Goal: Task Accomplishment & Management: Use online tool/utility

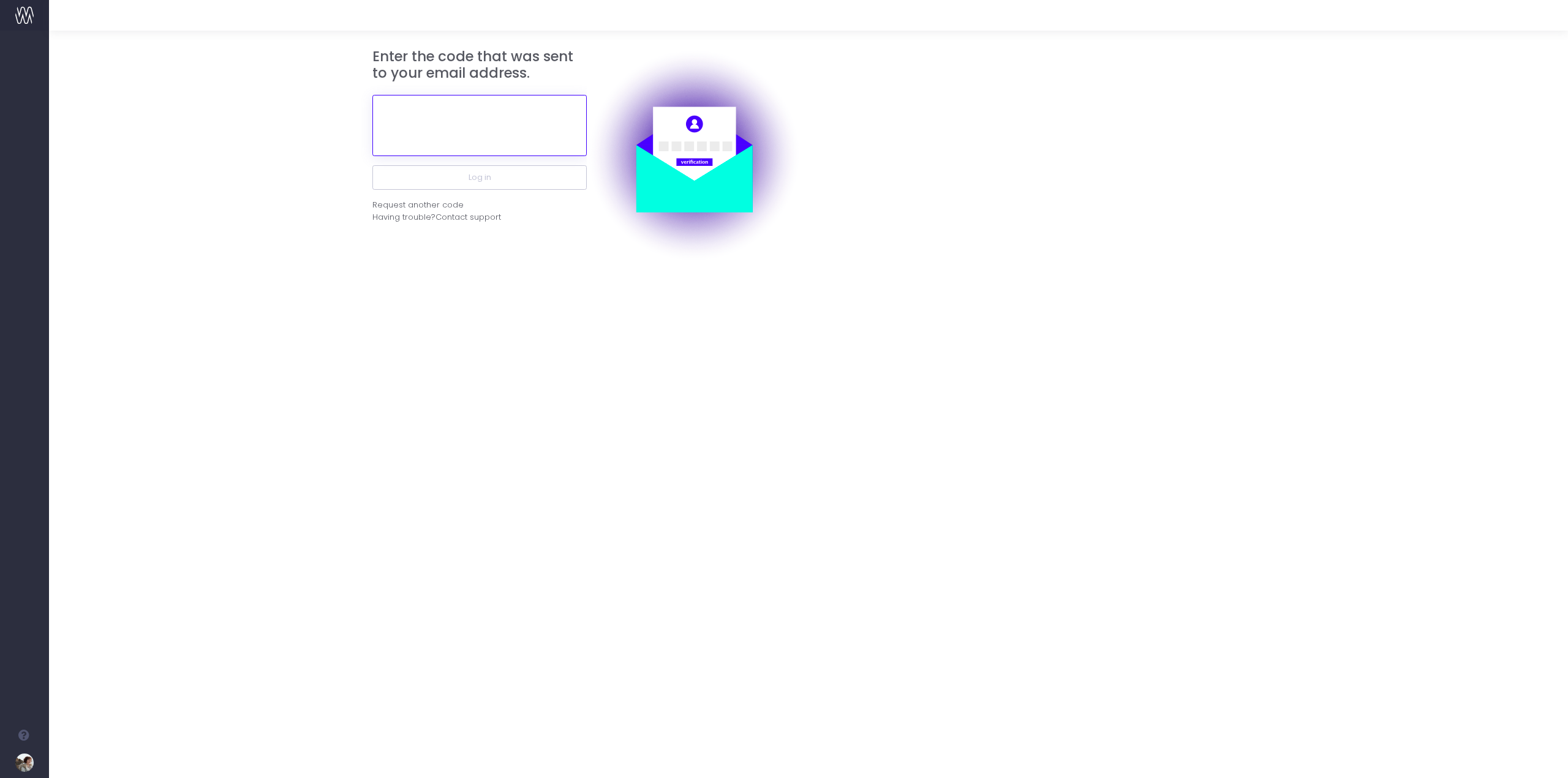
click at [454, 129] on input "text" at bounding box center [480, 125] width 214 height 61
paste input "674861"
type input "674861"
click at [513, 179] on button "Log in" at bounding box center [480, 177] width 214 height 25
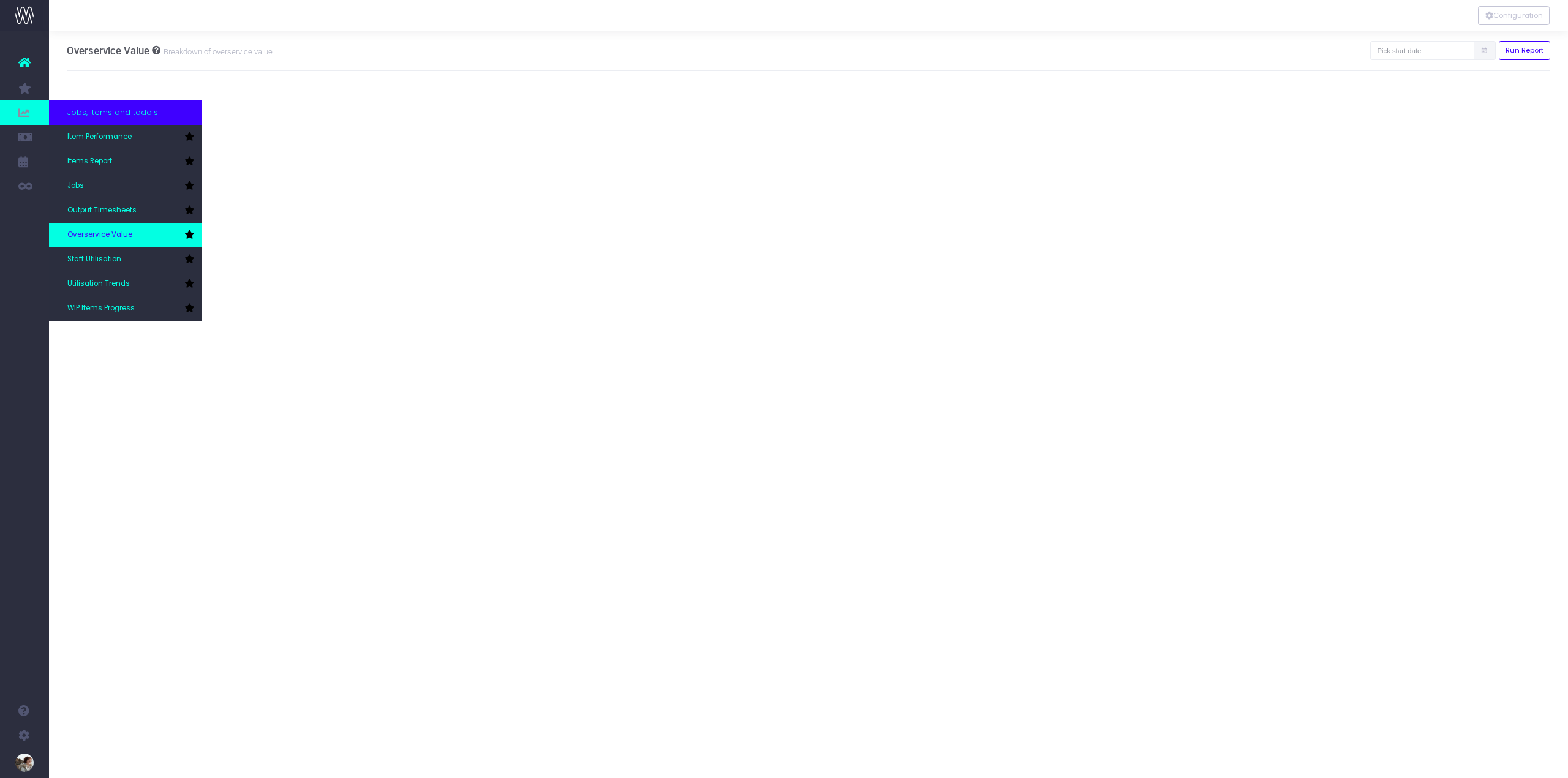
click at [116, 235] on span "Overservice Value" at bounding box center [100, 235] width 65 height 11
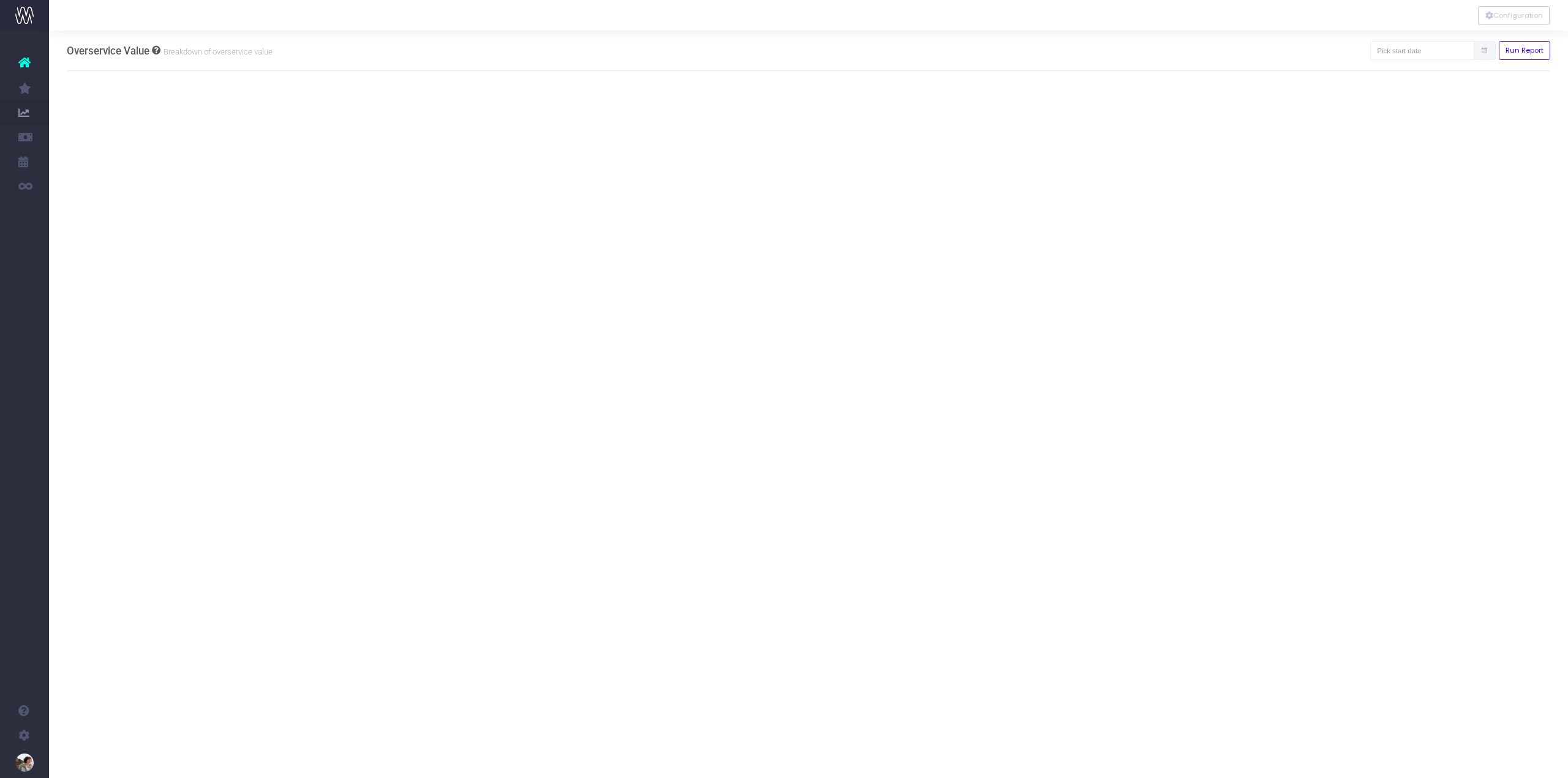
click at [1485, 51] on icon at bounding box center [1484, 51] width 8 height 0
click at [1455, 56] on input "text" at bounding box center [1422, 50] width 104 height 19
click at [1399, 121] on td "25" at bounding box center [1389, 112] width 21 height 18
type input "[DATE]"
click at [1532, 49] on button "Run Report" at bounding box center [1524, 50] width 52 height 19
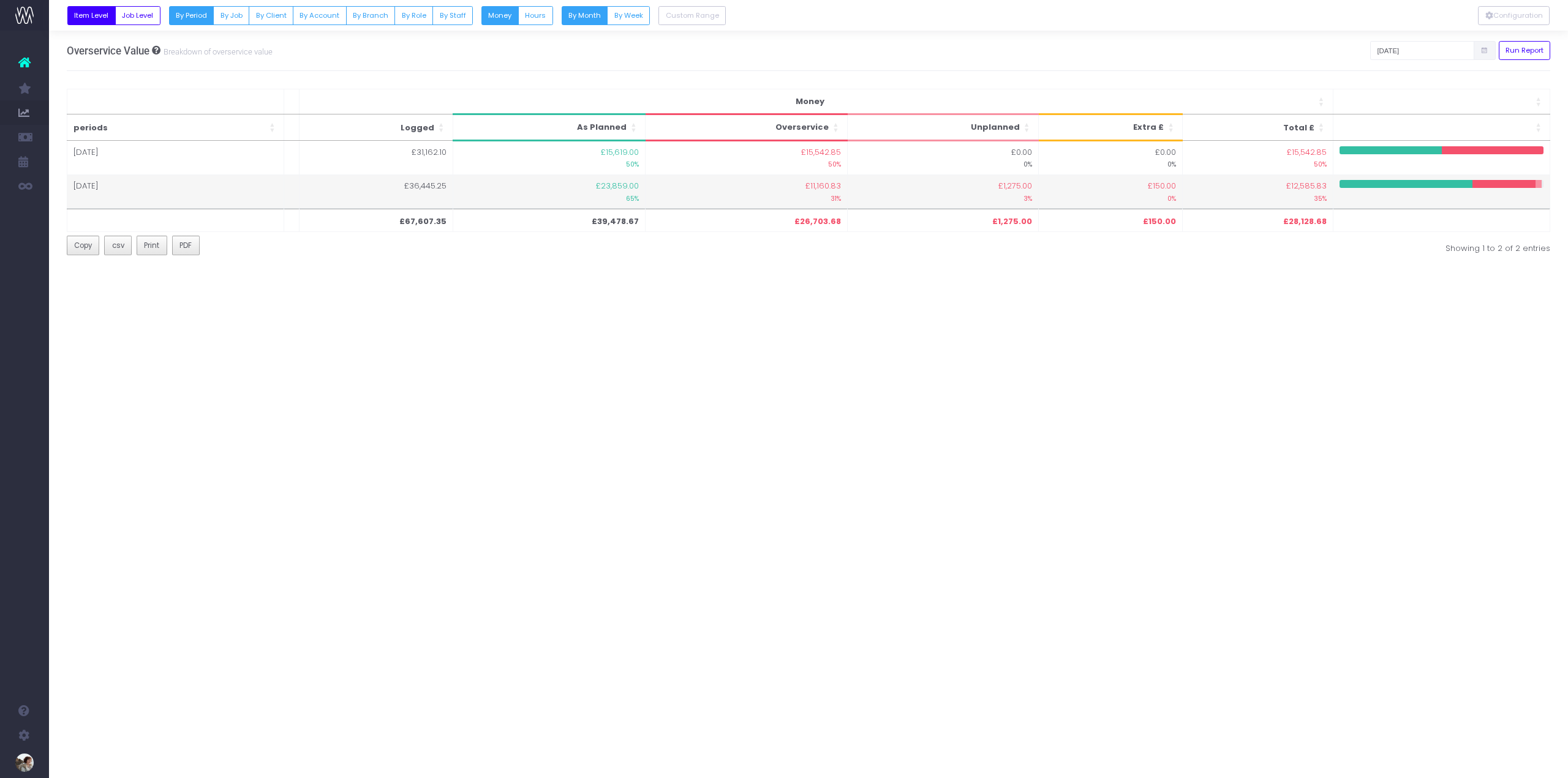
click at [1147, 188] on td "£150.00 0%" at bounding box center [1110, 192] width 144 height 34
click at [88, 187] on td "[DATE]" at bounding box center [175, 192] width 217 height 34
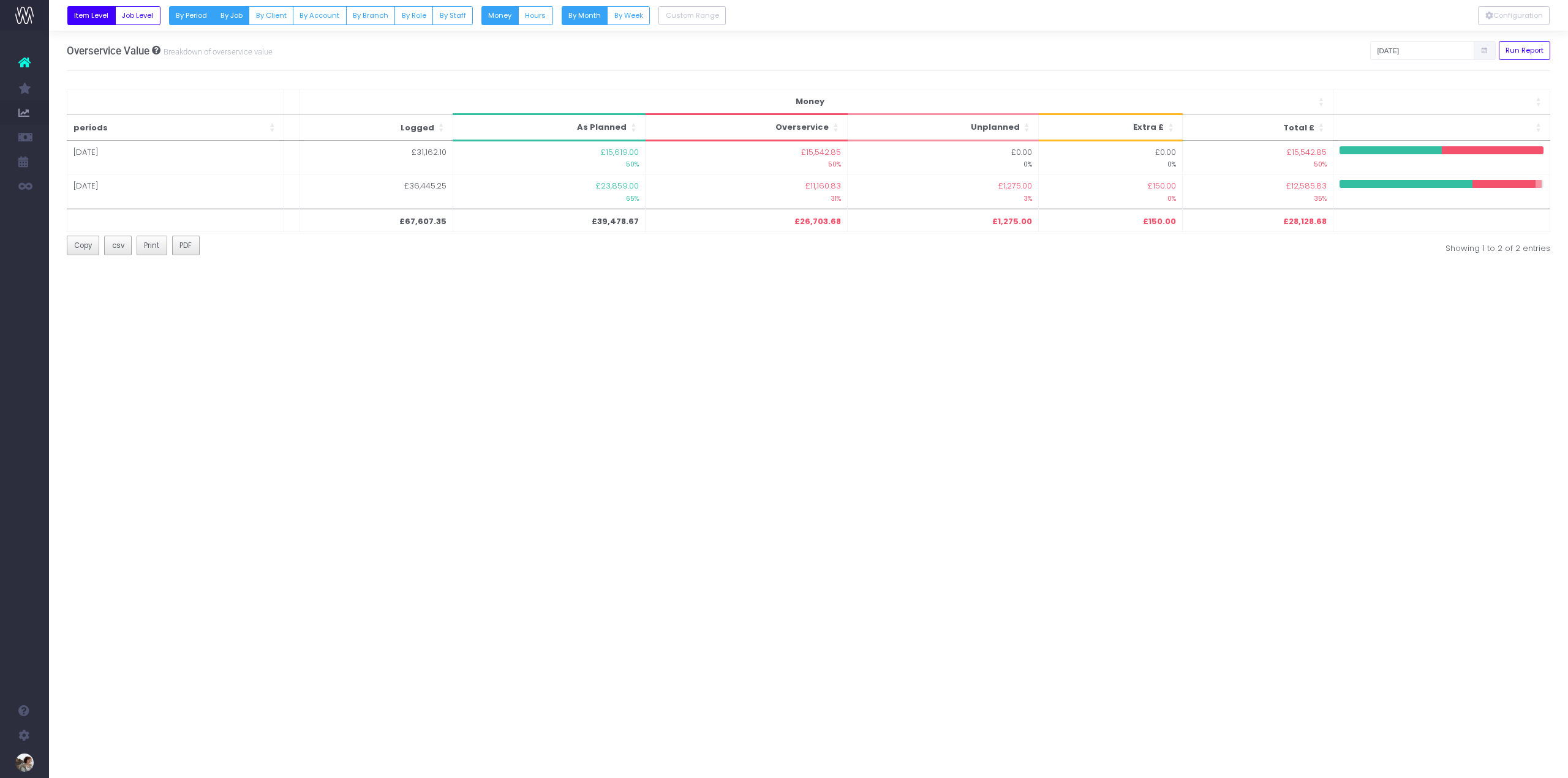
click at [235, 16] on button "By Job" at bounding box center [231, 15] width 36 height 19
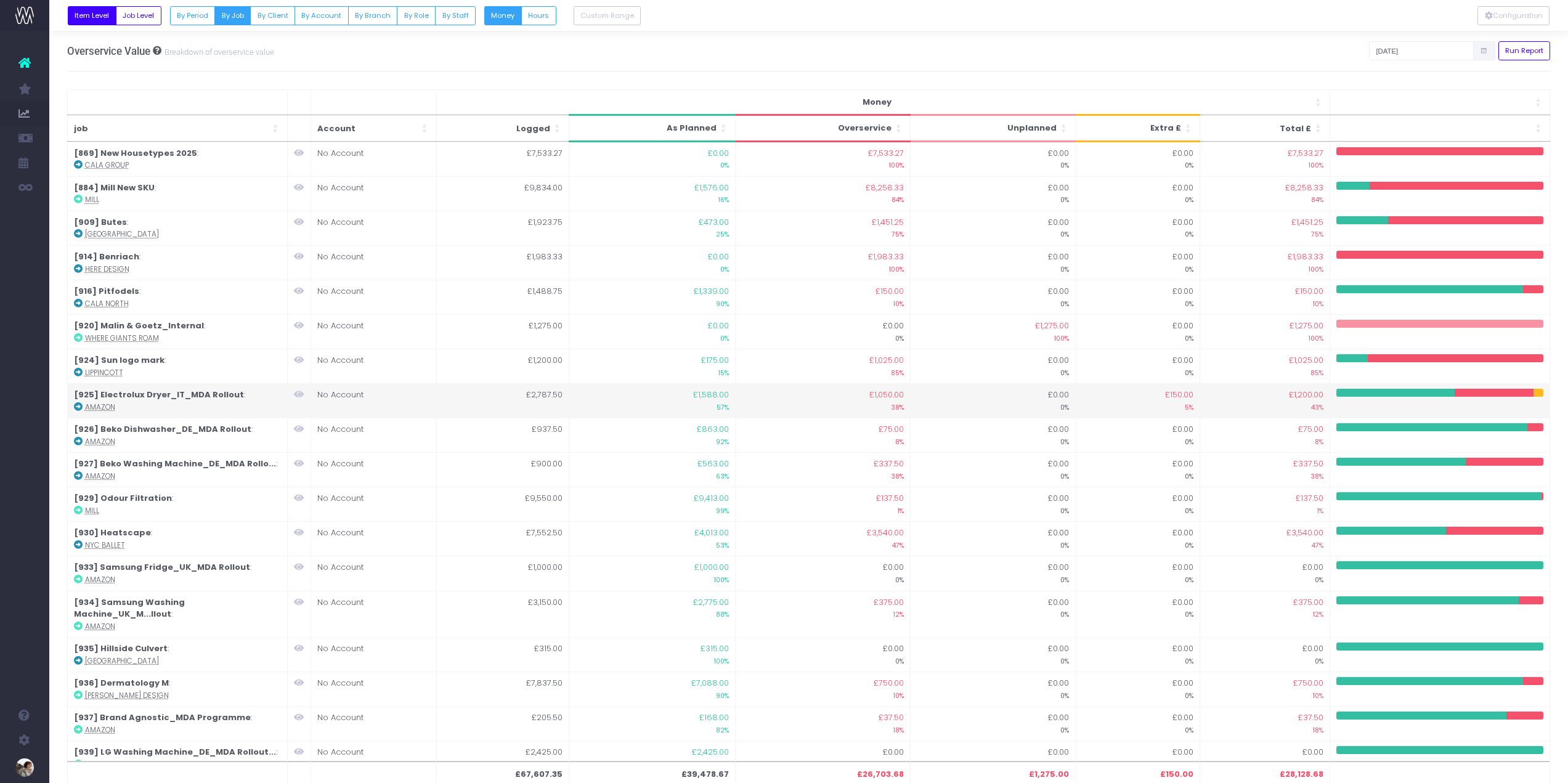
click at [125, 398] on strong "[925] Electrolux Dryer_IT_MDA Rollout" at bounding box center [159, 395] width 170 height 12
click at [1175, 398] on span "£150.00" at bounding box center [1179, 395] width 28 height 12
click at [85, 409] on abbr "Amazon" at bounding box center [100, 407] width 30 height 10
click at [77, 407] on icon at bounding box center [79, 407] width 8 height 8
